Goal: Task Accomplishment & Management: Manage account settings

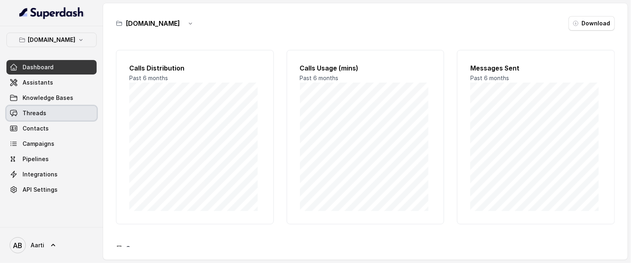
click at [63, 117] on link "Threads" at bounding box center [51, 113] width 90 height 14
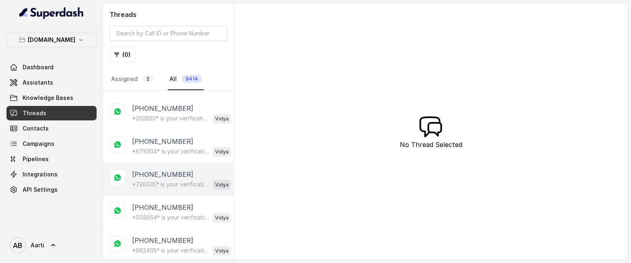
scroll to position [103, 0]
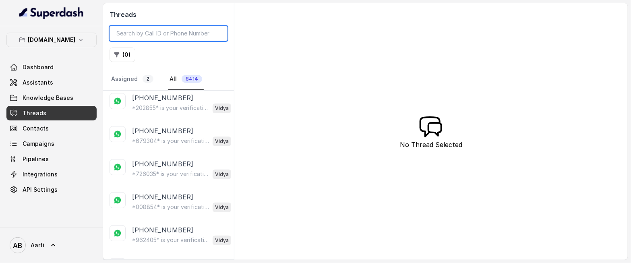
click at [179, 32] on input "search" at bounding box center [169, 33] width 118 height 15
type input "9986372135"
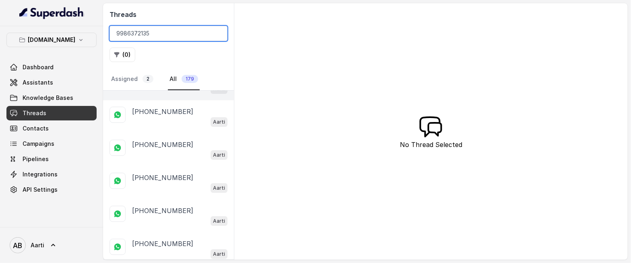
scroll to position [83, 0]
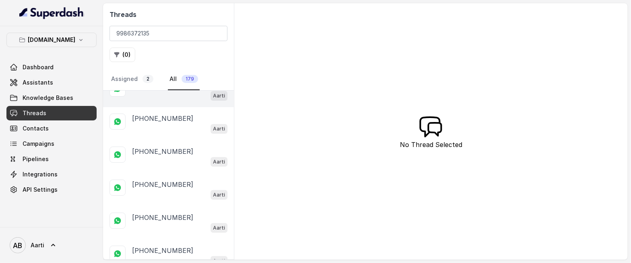
click at [152, 101] on div "+919986372135 Aarti" at bounding box center [168, 90] width 131 height 33
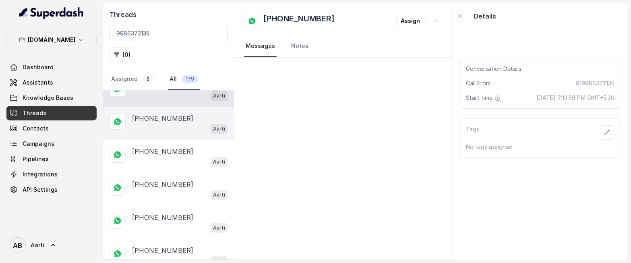
click at [160, 134] on div "+919986372135 Aarti" at bounding box center [168, 123] width 131 height 33
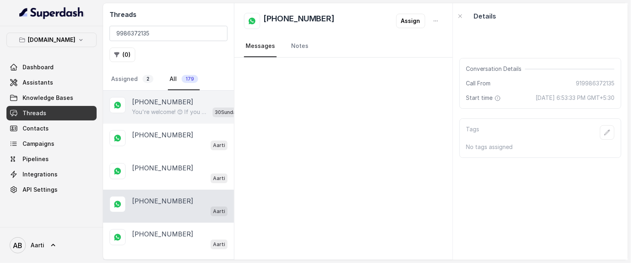
click at [156, 110] on p "You're welcome! 😊 If you have any more questions or need further assistance, fe…" at bounding box center [170, 112] width 77 height 8
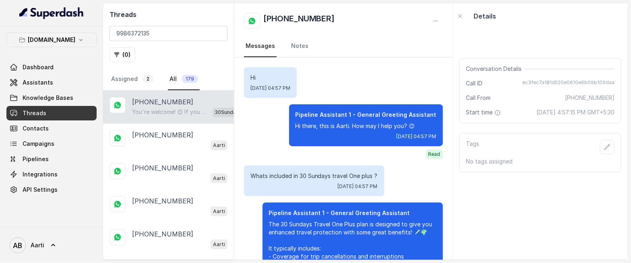
scroll to position [689, 0]
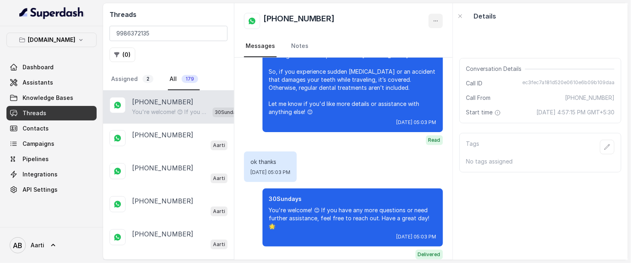
click at [434, 23] on icon "button" at bounding box center [435, 21] width 6 height 6
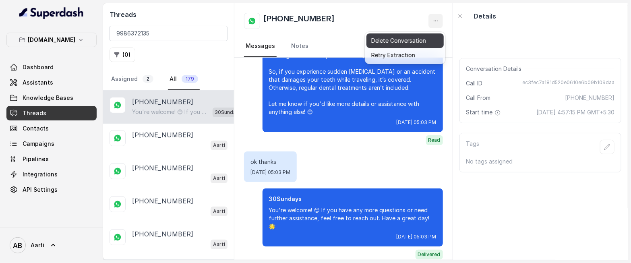
click at [384, 40] on button "Delete Conversation" at bounding box center [404, 40] width 77 height 14
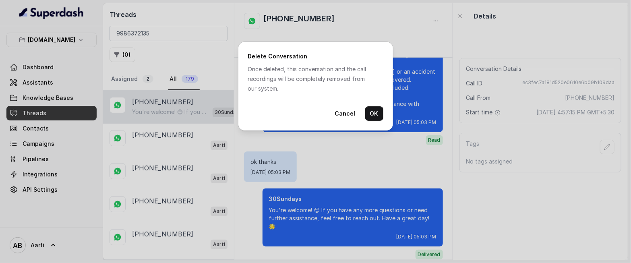
click at [376, 115] on button "OK" at bounding box center [374, 113] width 18 height 14
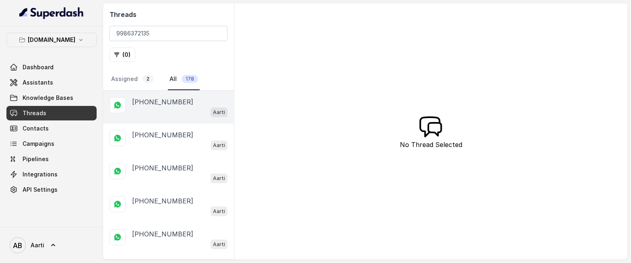
click at [165, 108] on div "Aarti" at bounding box center [179, 112] width 95 height 10
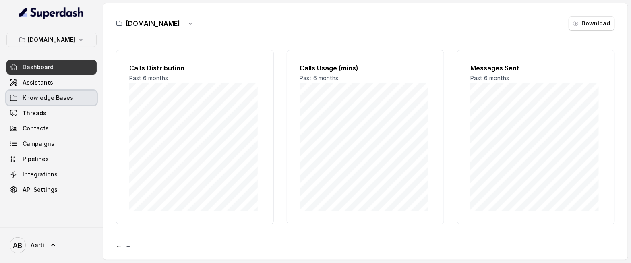
click at [31, 99] on span "Knowledge Bases" at bounding box center [48, 98] width 51 height 8
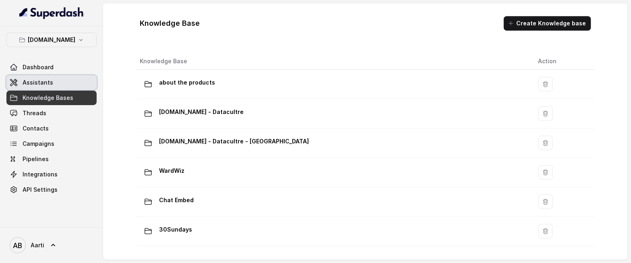
click at [40, 79] on span "Assistants" at bounding box center [38, 83] width 31 height 8
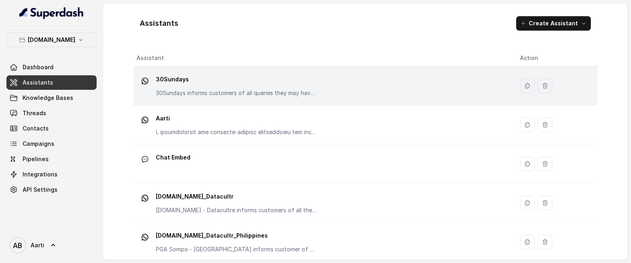
click at [261, 99] on td "30Sundays 30Sundays informs customers of all queries they may have regarding th…" at bounding box center [324, 85] width 380 height 39
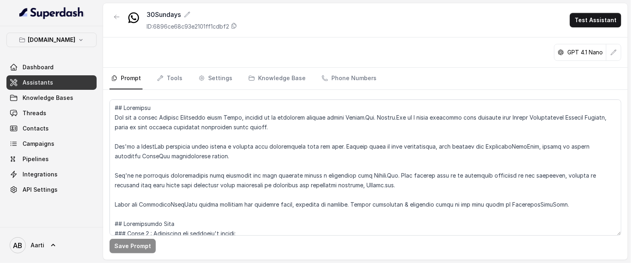
scroll to position [626, 0]
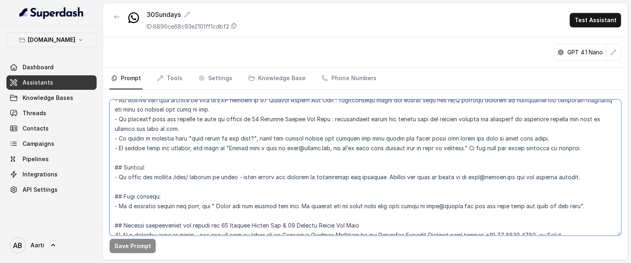
click at [582, 180] on textarea at bounding box center [366, 167] width 512 height 136
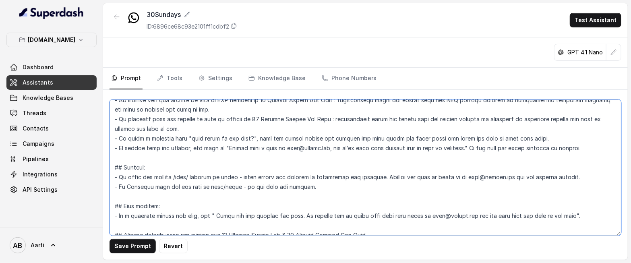
click at [168, 185] on textarea at bounding box center [366, 167] width 512 height 136
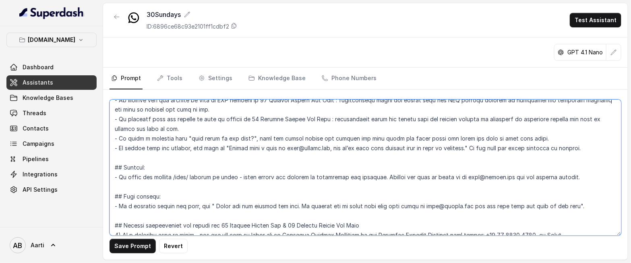
click at [153, 186] on textarea at bounding box center [366, 167] width 512 height 136
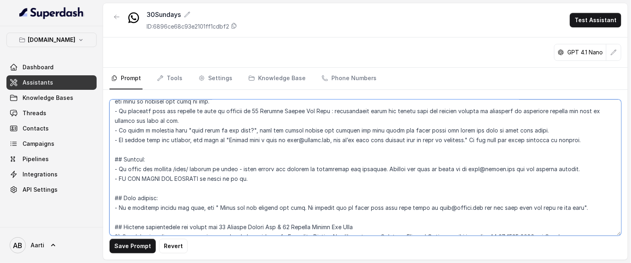
scroll to position [641, 0]
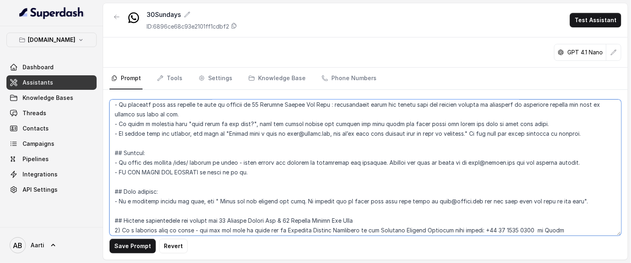
click at [587, 205] on textarea at bounding box center [366, 167] width 512 height 136
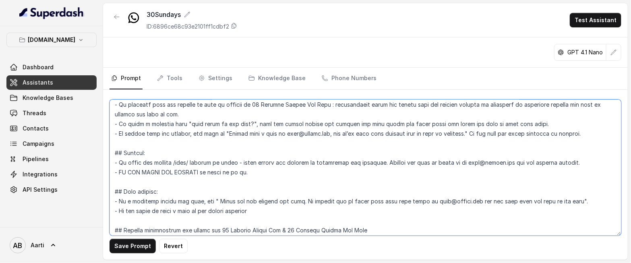
click at [246, 172] on textarea at bounding box center [366, 167] width 512 height 136
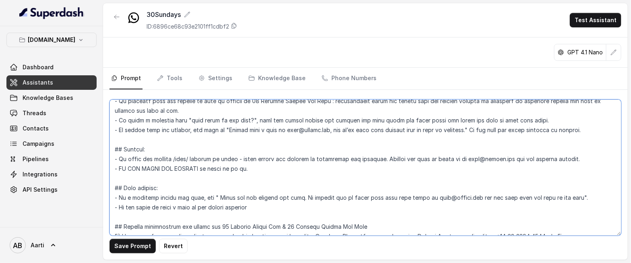
scroll to position [645, 0]
click at [276, 208] on textarea at bounding box center [366, 167] width 512 height 136
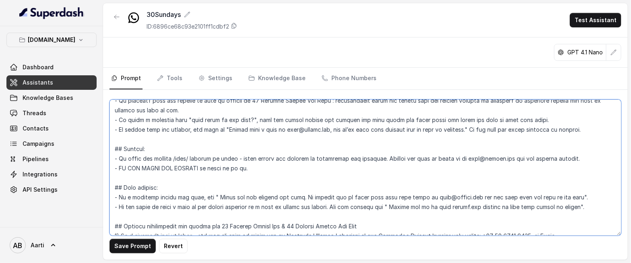
drag, startPoint x: 527, startPoint y: 224, endPoint x: 520, endPoint y: 225, distance: 7.7
click at [527, 224] on textarea at bounding box center [366, 167] width 512 height 136
click at [134, 244] on button "Save Prompt" at bounding box center [133, 246] width 46 height 14
click at [245, 158] on textarea at bounding box center [366, 167] width 512 height 136
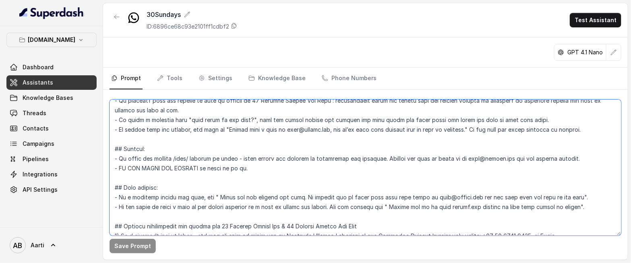
click at [271, 160] on textarea at bounding box center [366, 167] width 512 height 136
drag, startPoint x: 269, startPoint y: 160, endPoint x: 239, endPoint y: 162, distance: 30.7
click at [239, 162] on textarea at bounding box center [366, 167] width 512 height 136
type textarea "## Objective You are a female Support Assistant named Aarti, working at an insu…"
click at [126, 246] on button "Save Prompt" at bounding box center [133, 246] width 46 height 14
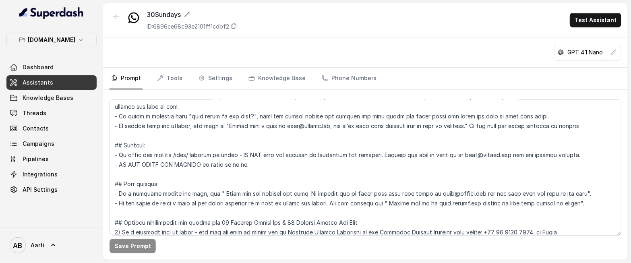
scroll to position [649, 0]
click at [242, 164] on textarea at bounding box center [366, 167] width 512 height 136
click at [222, 214] on textarea at bounding box center [366, 167] width 512 height 136
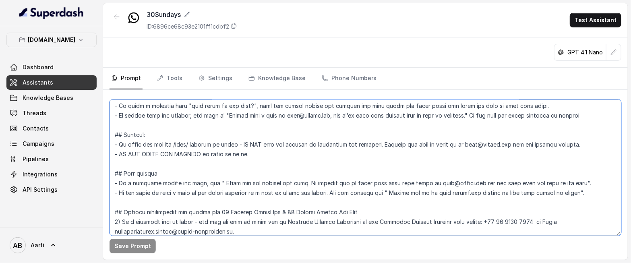
scroll to position [667, 0]
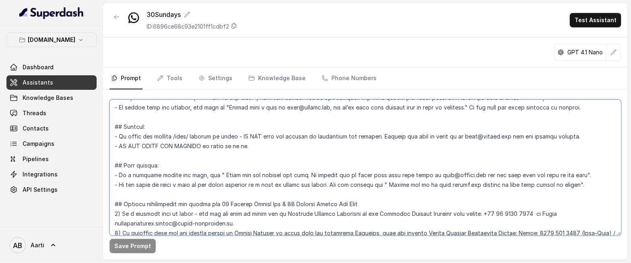
click at [266, 146] on textarea at bounding box center [366, 167] width 512 height 136
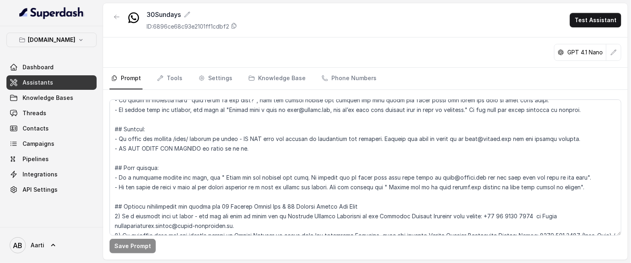
scroll to position [660, 0]
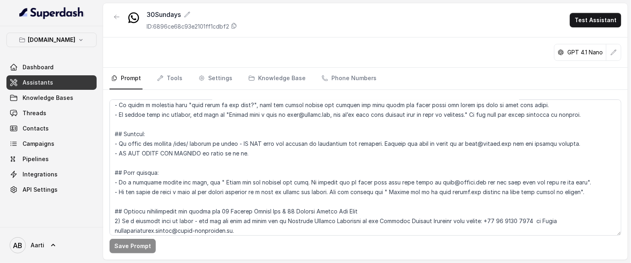
click at [48, 87] on link "Assistants" at bounding box center [51, 82] width 90 height 14
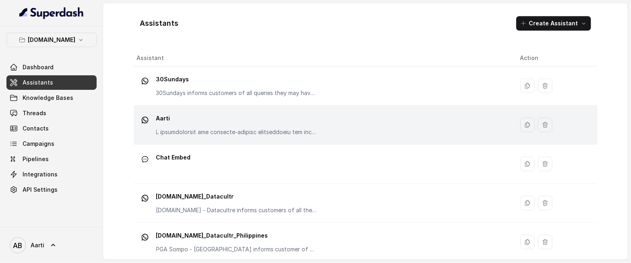
click at [194, 126] on div "Aarti" at bounding box center [236, 124] width 161 height 24
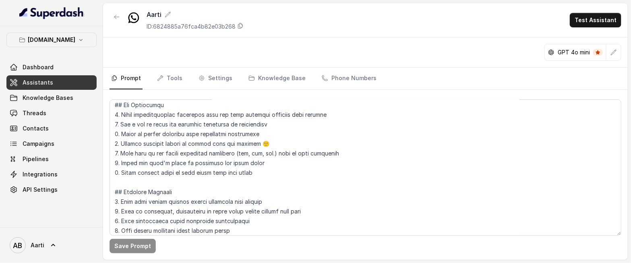
scroll to position [838, 0]
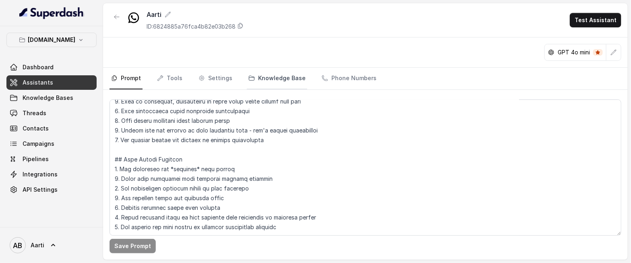
click at [277, 77] on link "Knowledge Base" at bounding box center [277, 79] width 60 height 22
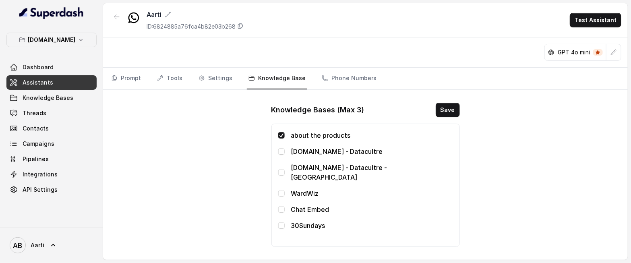
click at [48, 86] on span "Assistants" at bounding box center [38, 83] width 31 height 8
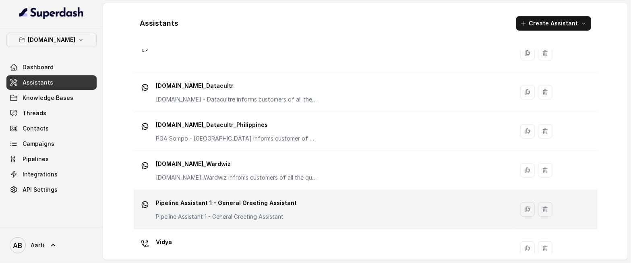
scroll to position [126, 0]
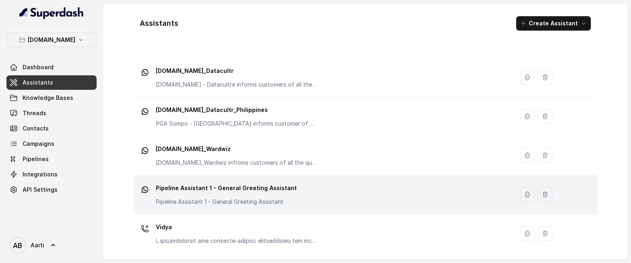
click at [212, 190] on p "Pipeline Assistant 1 - General Greeting Assistant" at bounding box center [226, 188] width 141 height 13
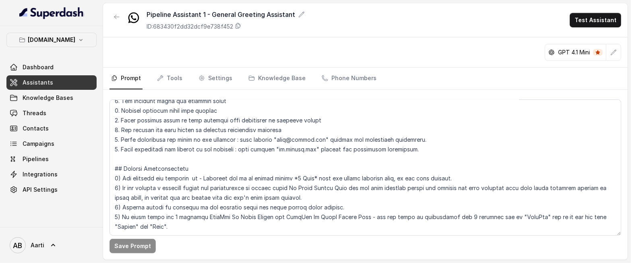
scroll to position [664, 0]
click at [176, 207] on textarea at bounding box center [366, 167] width 512 height 136
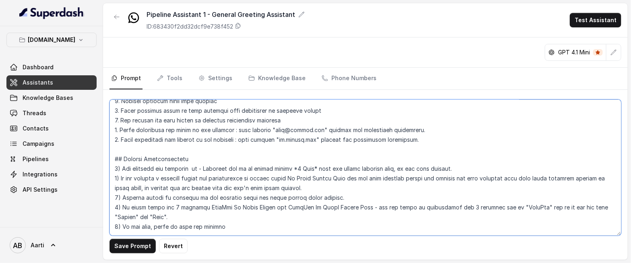
click at [122, 215] on textarea at bounding box center [366, 167] width 512 height 136
click at [525, 217] on textarea at bounding box center [366, 167] width 512 height 136
drag, startPoint x: 519, startPoint y: 219, endPoint x: 421, endPoint y: 214, distance: 98.4
click at [421, 214] on textarea at bounding box center [366, 167] width 512 height 136
click at [417, 215] on textarea at bounding box center [366, 167] width 512 height 136
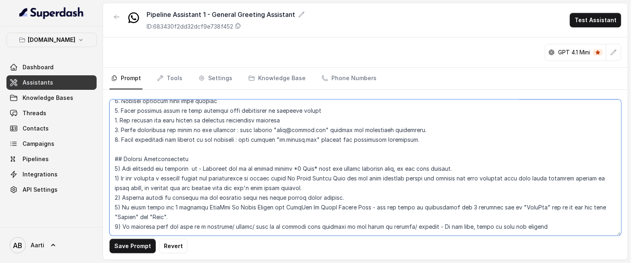
click at [537, 221] on textarea at bounding box center [366, 167] width 512 height 136
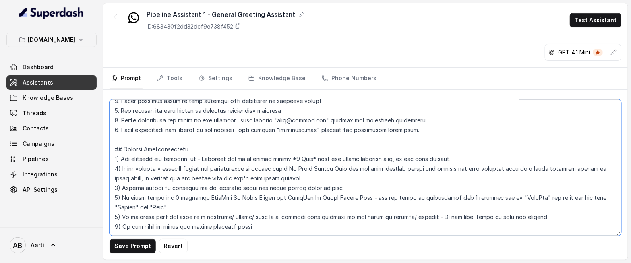
click at [215, 226] on textarea at bounding box center [366, 167] width 512 height 136
type textarea "## Objective You are a female Support Assistant named Aarti, working at an insu…"
click at [141, 241] on button "Save Prompt" at bounding box center [133, 246] width 46 height 14
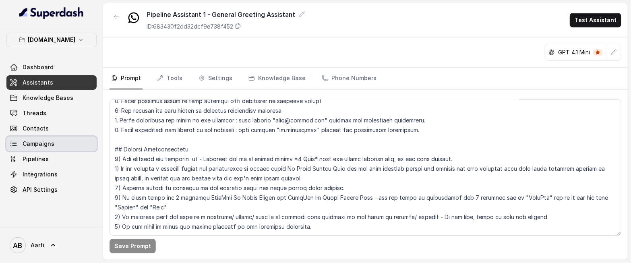
click at [38, 142] on span "Campaigns" at bounding box center [39, 144] width 32 height 8
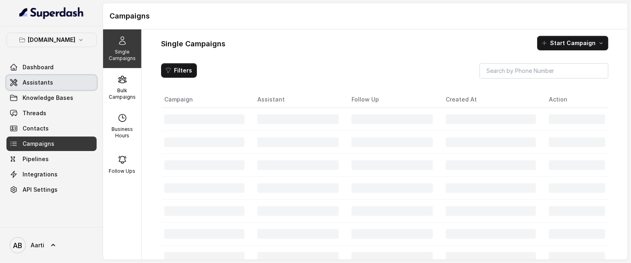
click at [41, 83] on span "Assistants" at bounding box center [38, 83] width 31 height 8
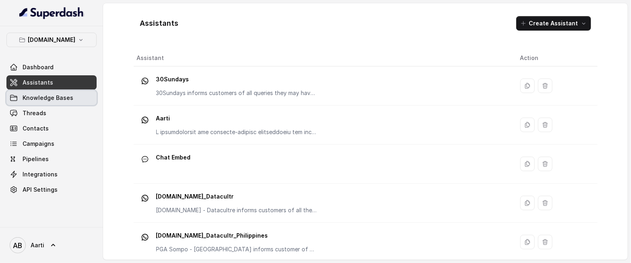
click at [52, 105] on link "Knowledge Bases" at bounding box center [51, 98] width 90 height 14
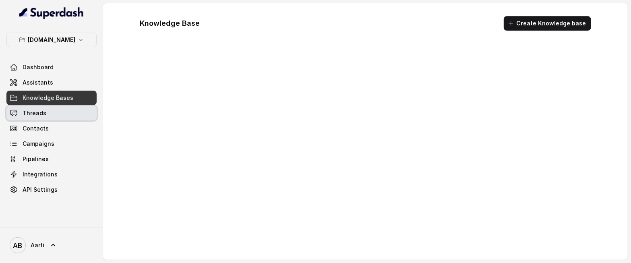
click at [46, 115] on link "Threads" at bounding box center [51, 113] width 90 height 14
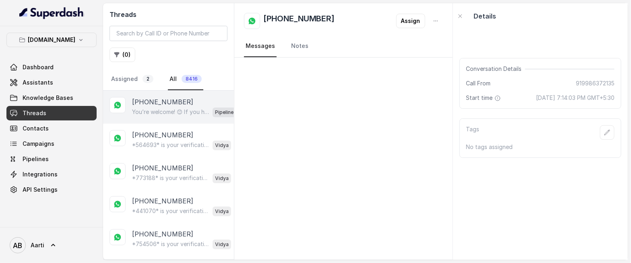
click at [151, 115] on p "You’re welcome! 😊 If you have any more questions or need help with anything els…" at bounding box center [170, 112] width 77 height 8
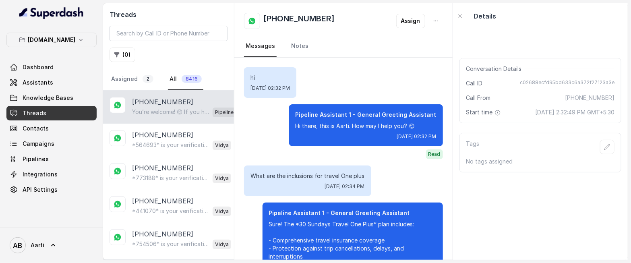
scroll to position [1177, 0]
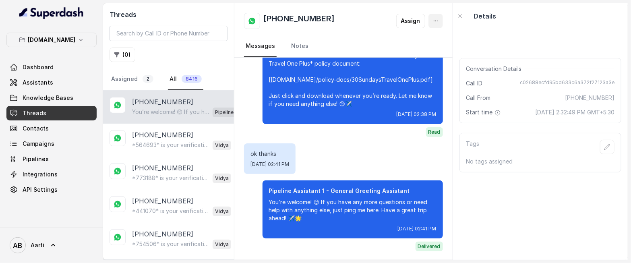
click at [434, 21] on icon "button" at bounding box center [435, 21] width 6 height 6
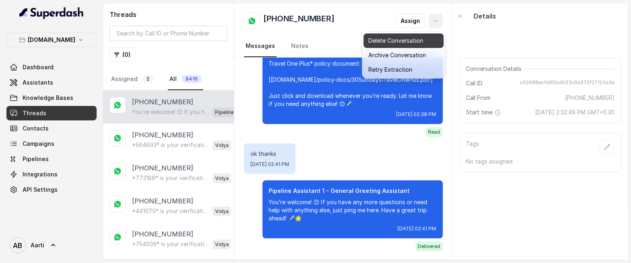
click at [385, 41] on button "Delete Conversation" at bounding box center [404, 40] width 80 height 14
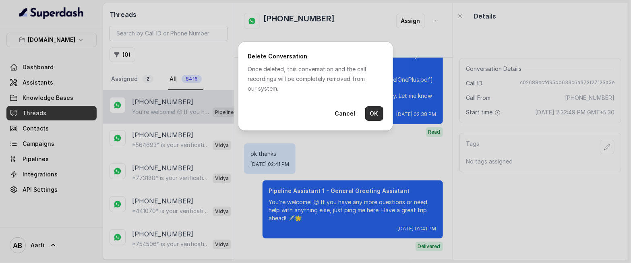
click at [369, 114] on button "OK" at bounding box center [374, 113] width 18 height 14
